Goal: Task Accomplishment & Management: Manage account settings

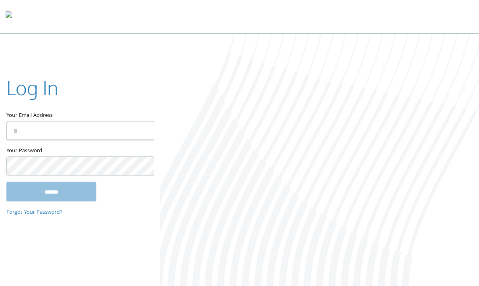
drag, startPoint x: 203, startPoint y: 92, endPoint x: 44, endPoint y: 1, distance: 183.6
click at [201, 92] on div at bounding box center [319, 161] width 319 height 254
drag, startPoint x: 143, startPoint y: 71, endPoint x: 130, endPoint y: 59, distance: 17.6
click at [143, 71] on div "Log In Your Email Address Your Password This field is required ****** Forgot Yo…" at bounding box center [80, 142] width 160 height 163
click at [224, 100] on div at bounding box center [319, 161] width 319 height 254
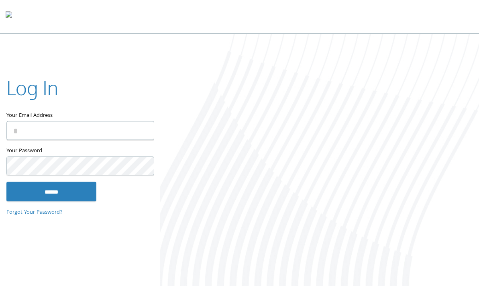
click at [366, 129] on div at bounding box center [319, 161] width 319 height 254
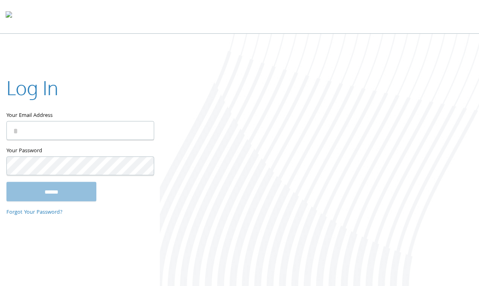
scroll to position [2, 0]
